Goal: Find specific page/section: Find specific page/section

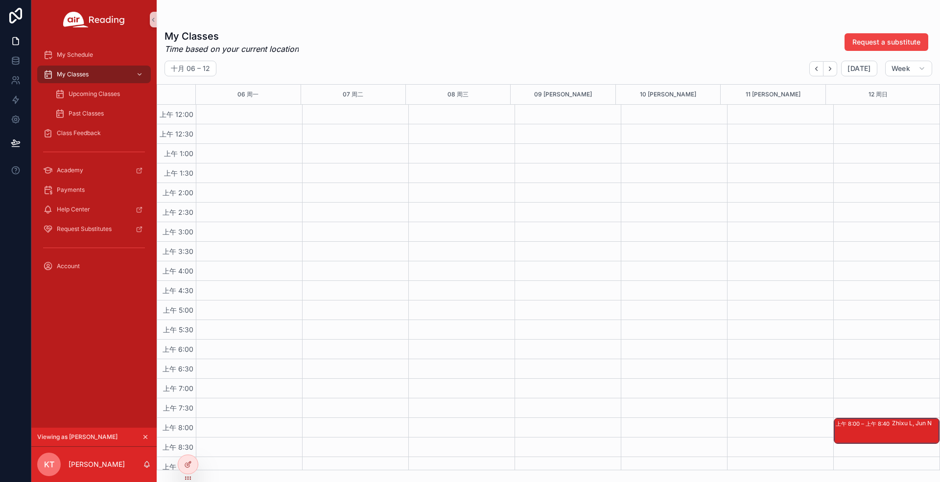
scroll to position [574, 0]
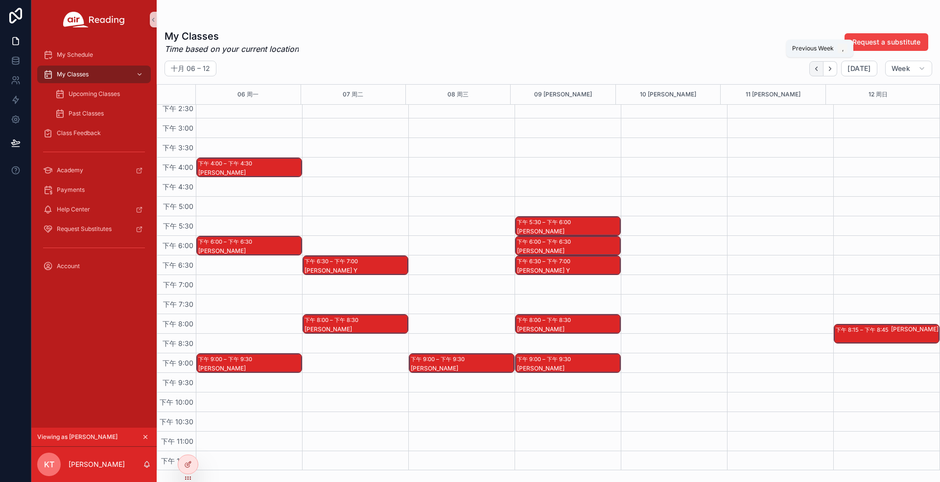
click at [817, 70] on icon "Back" at bounding box center [815, 68] width 7 height 7
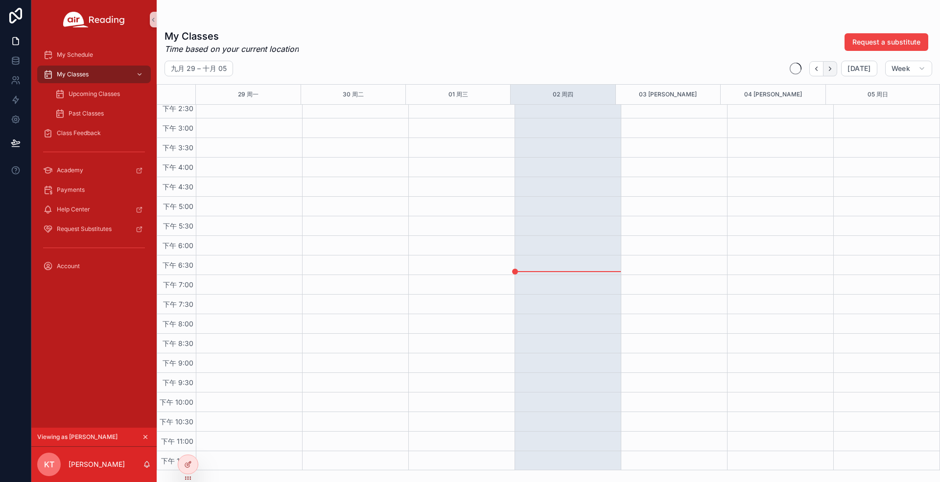
click at [831, 69] on icon "Next" at bounding box center [830, 69] width 2 height 4
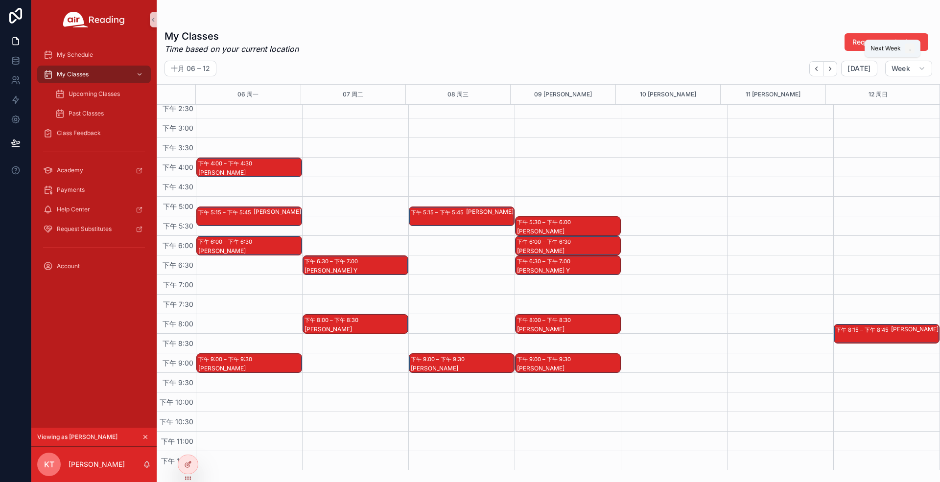
click at [831, 69] on icon "Next" at bounding box center [830, 69] width 2 height 4
click at [817, 69] on icon "Back" at bounding box center [816, 69] width 2 height 4
click at [189, 446] on icon at bounding box center [188, 443] width 8 height 8
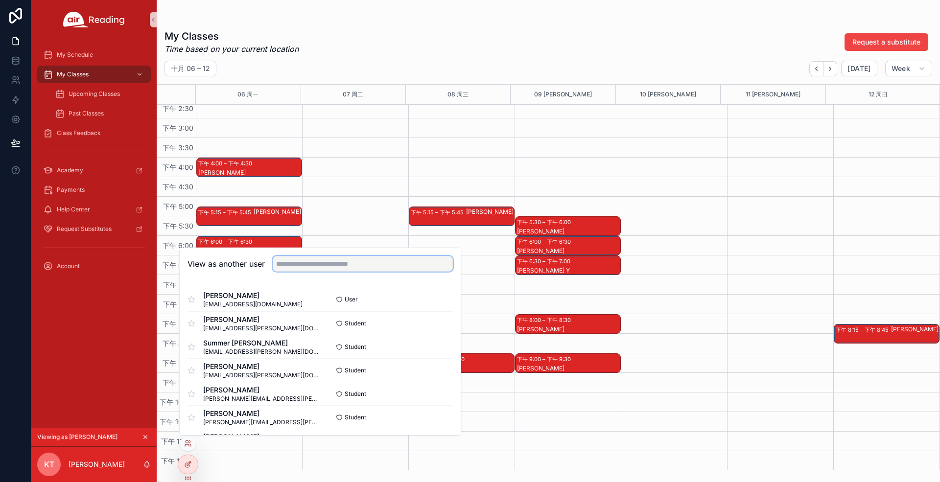
click at [313, 261] on input "text" at bounding box center [363, 264] width 180 height 16
paste input "**********"
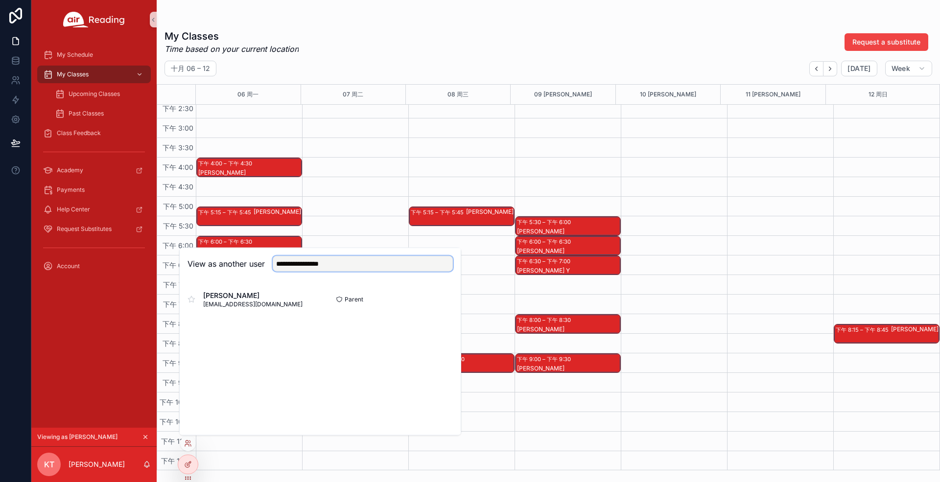
type input "**********"
click at [0, 0] on button "Select" at bounding box center [0, 0] width 0 height 0
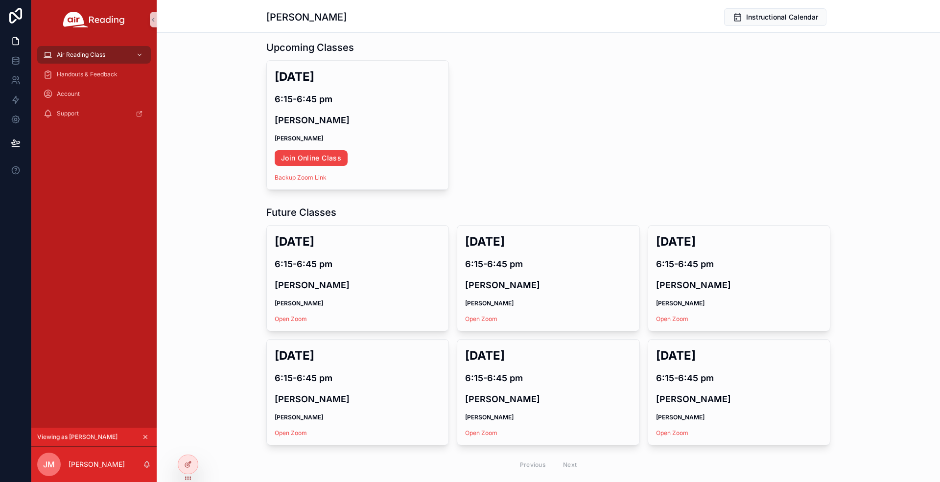
scroll to position [8, 0]
